Goal: Task Accomplishment & Management: Manage account settings

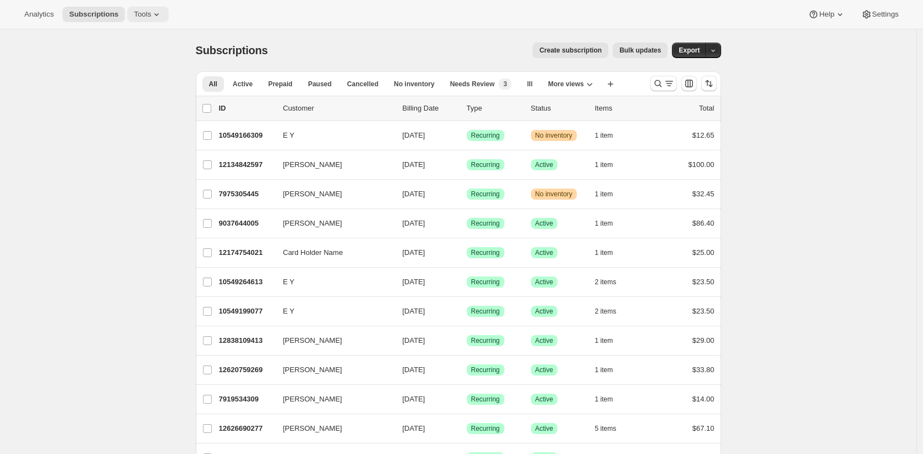
click at [150, 15] on span "Tools" at bounding box center [142, 14] width 17 height 9
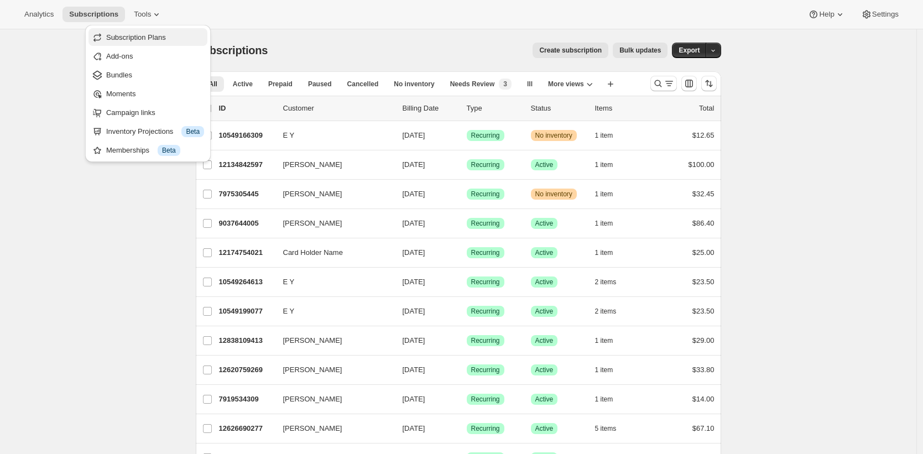
click at [150, 33] on span "Subscription Plans" at bounding box center [136, 37] width 60 height 8
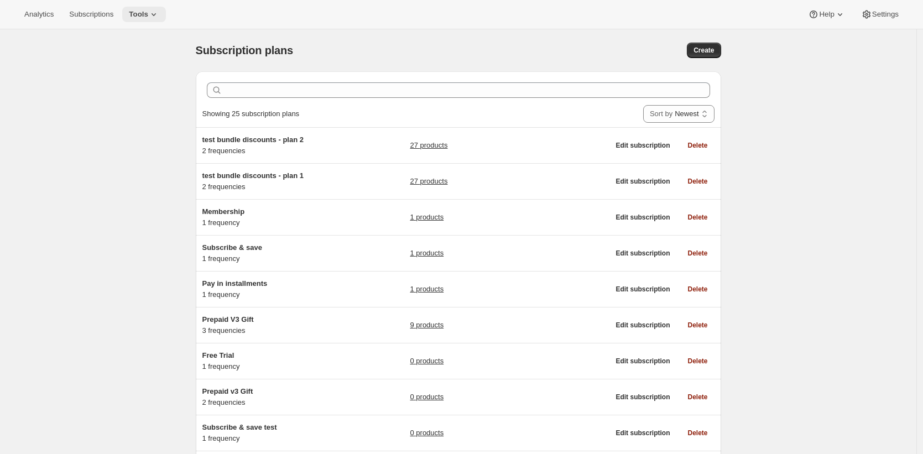
click at [148, 13] on span "Tools" at bounding box center [138, 14] width 19 height 9
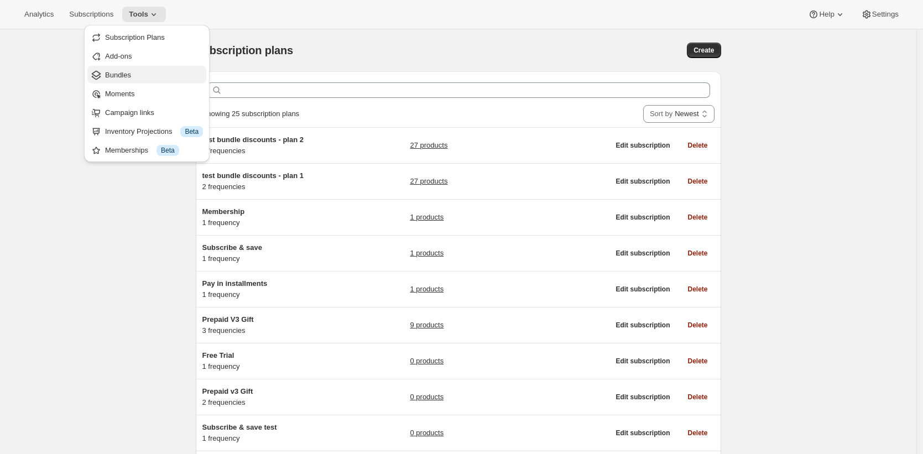
click at [150, 77] on span "Bundles" at bounding box center [154, 75] width 98 height 11
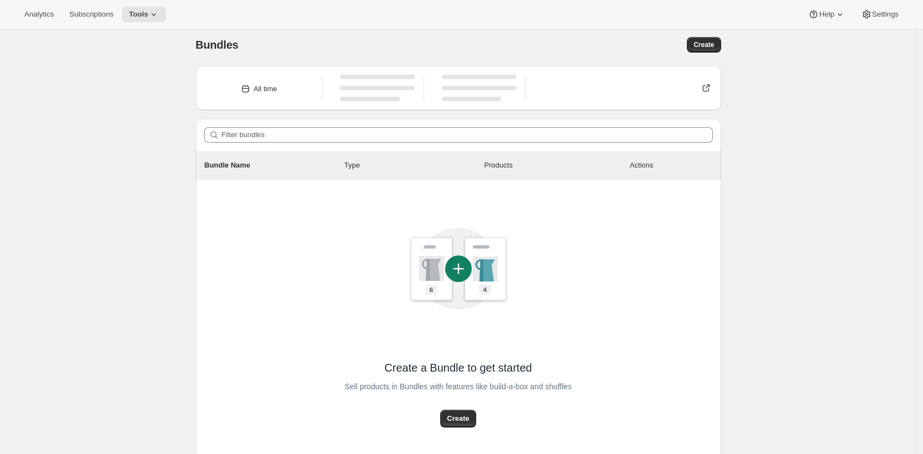
scroll to position [15, 0]
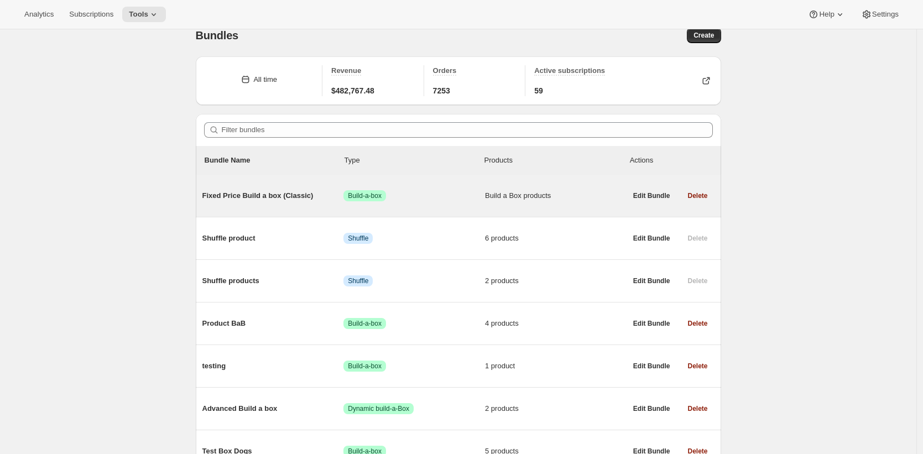
click at [276, 192] on span "Fixed Price Build a box (Classic)" at bounding box center [273, 195] width 142 height 11
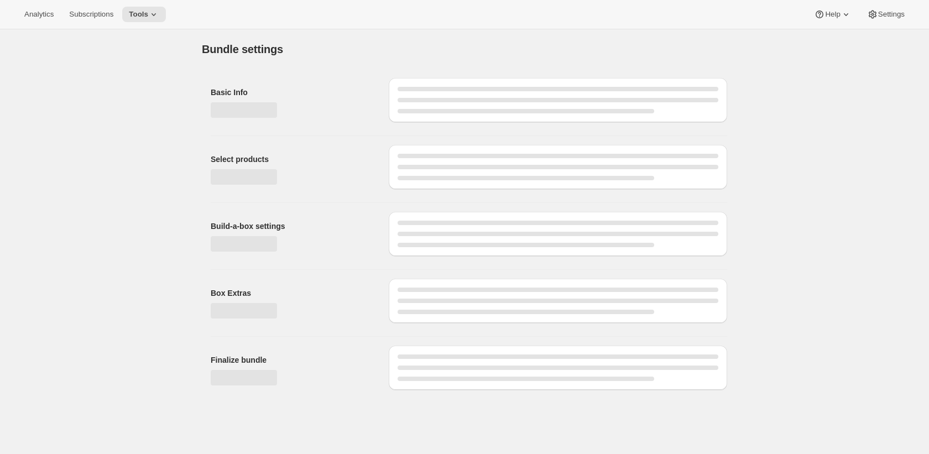
type input "Fixed Price Build a box (Classic)"
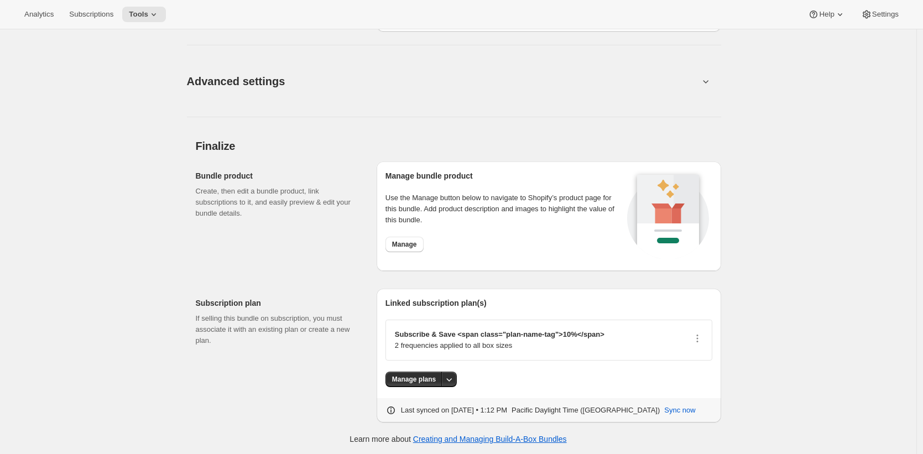
scroll to position [998, 0]
click at [451, 378] on icon "More actions" at bounding box center [450, 378] width 6 height 3
click at [433, 380] on span "Manage plans" at bounding box center [414, 378] width 44 height 9
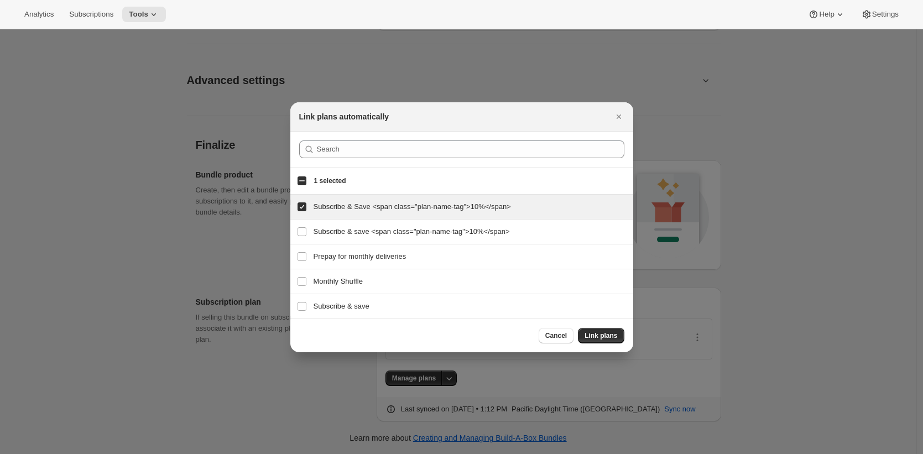
click at [597, 86] on div at bounding box center [461, 227] width 923 height 454
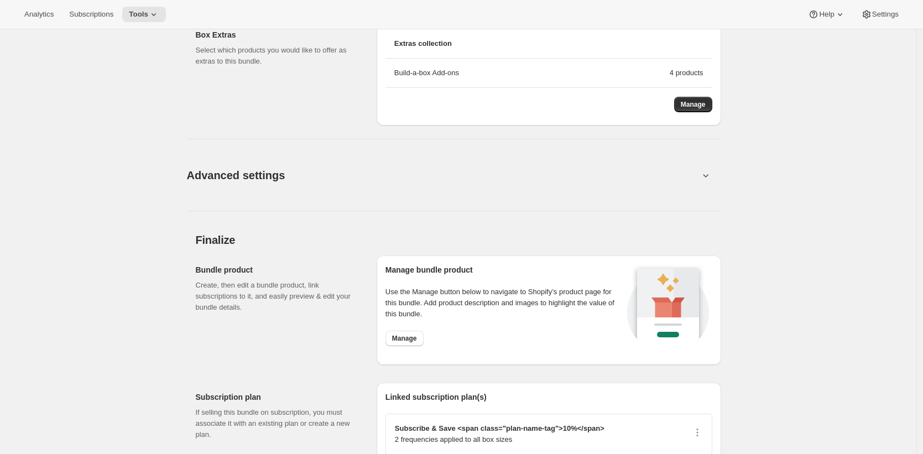
scroll to position [909, 0]
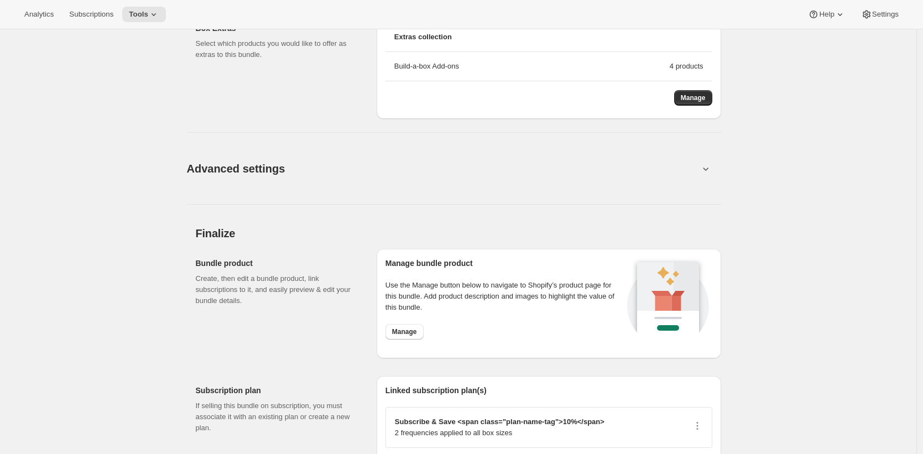
click at [302, 166] on button "Advanced settings" at bounding box center [442, 168] width 525 height 43
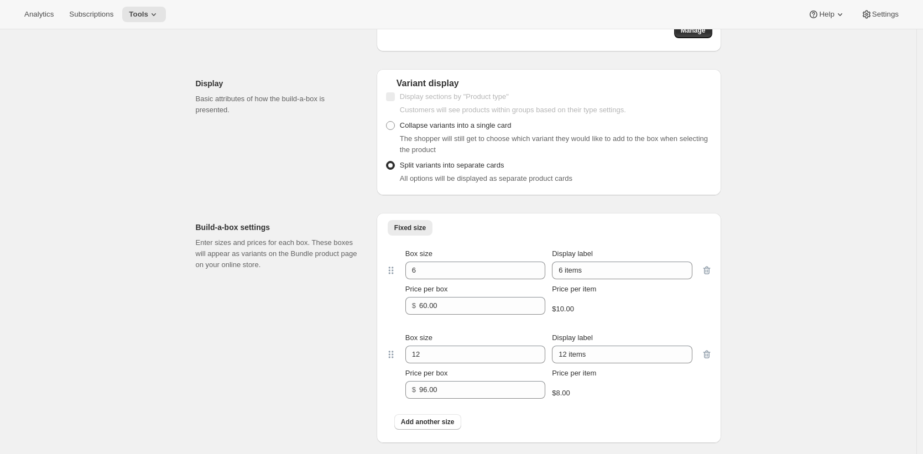
scroll to position [0, 0]
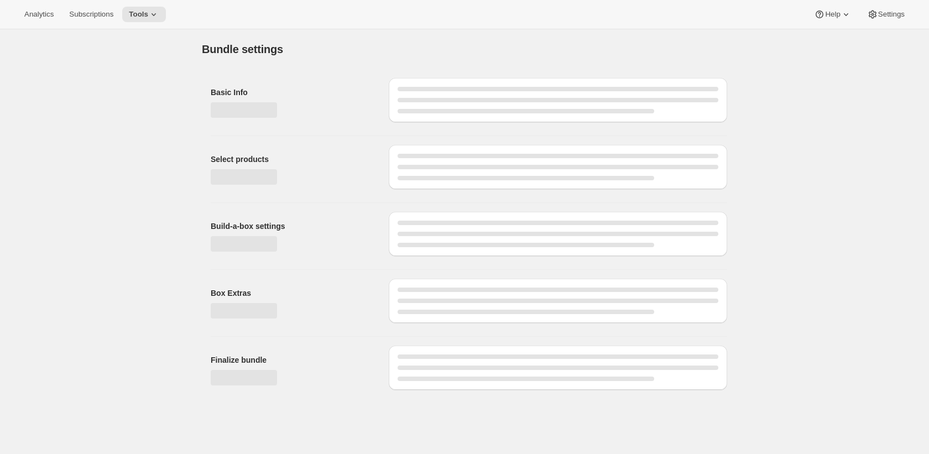
type input "Fixed Price Build a box (Classic)"
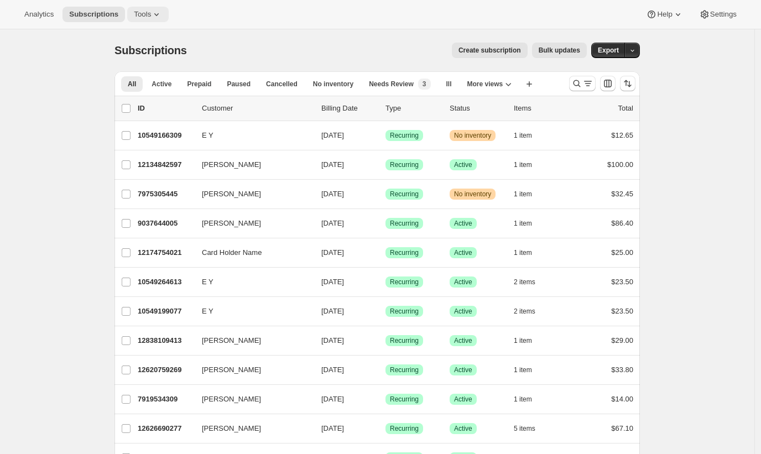
click at [159, 16] on icon at bounding box center [156, 14] width 11 height 11
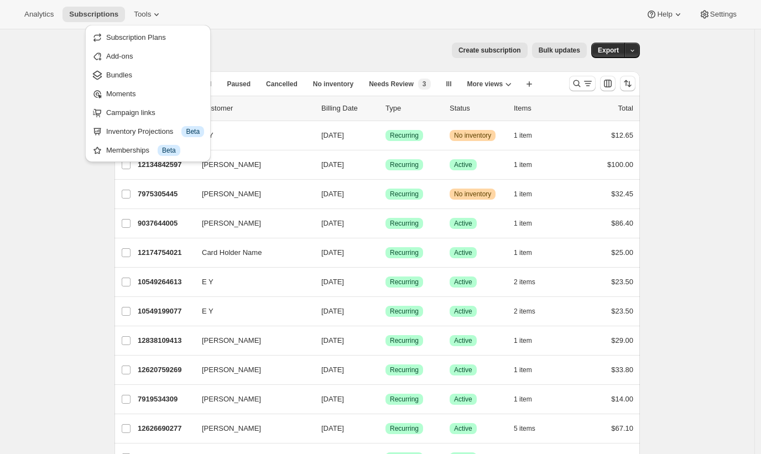
click at [149, 76] on span "Bundles" at bounding box center [155, 75] width 98 height 11
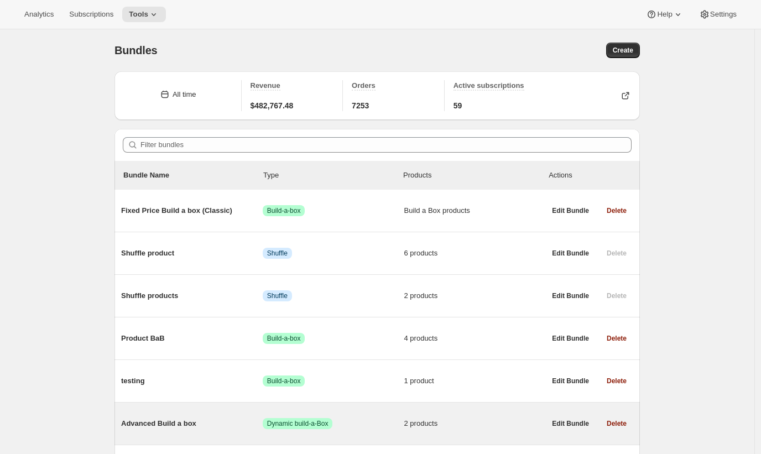
click at [217, 425] on span "Advanced Build a box" at bounding box center [192, 423] width 142 height 11
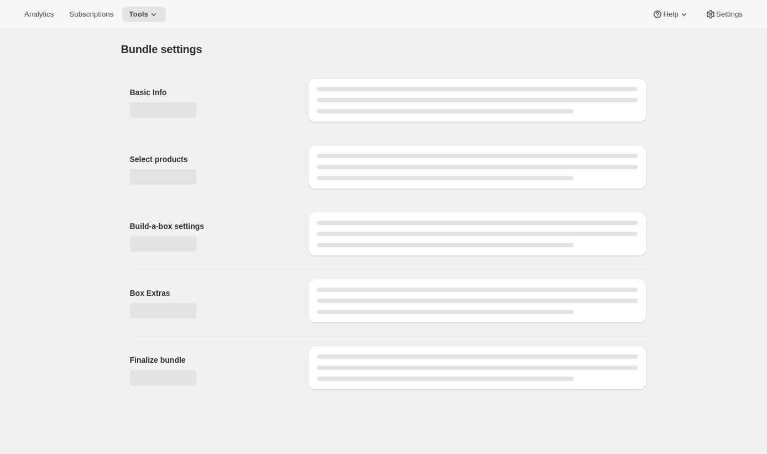
type input "Advanced Build a box"
radio input "true"
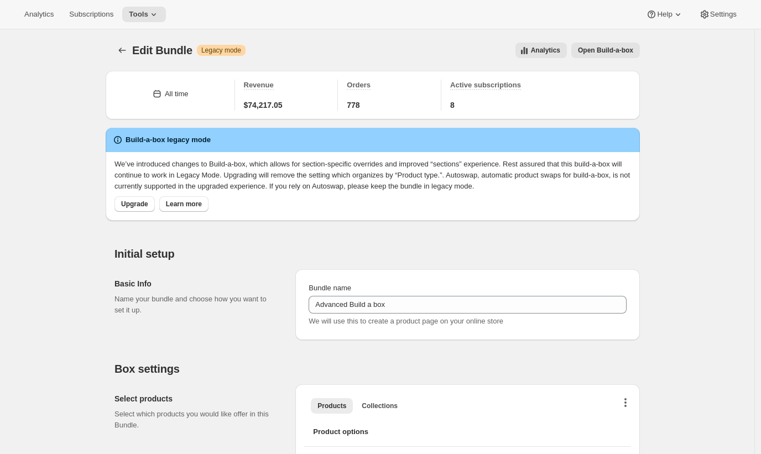
click at [627, 404] on icon "button" at bounding box center [625, 402] width 2 height 9
click at [630, 423] on span "Bulk Autoswap for existing subscribers" at bounding box center [624, 425] width 123 height 8
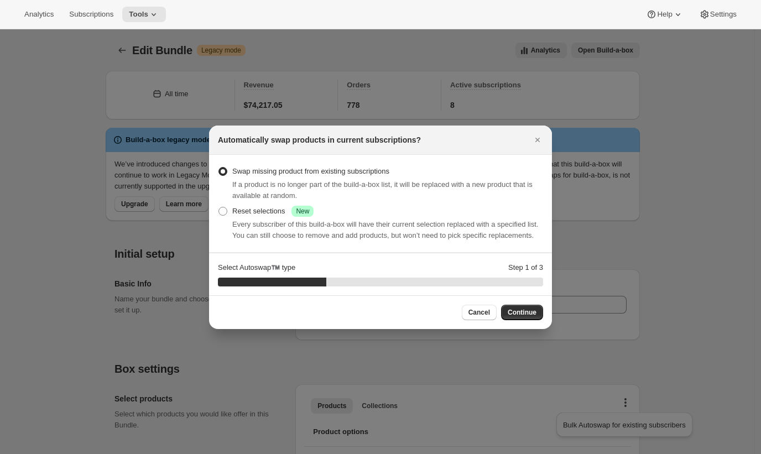
click at [672, 385] on div at bounding box center [380, 227] width 761 height 454
